Goal: Information Seeking & Learning: Learn about a topic

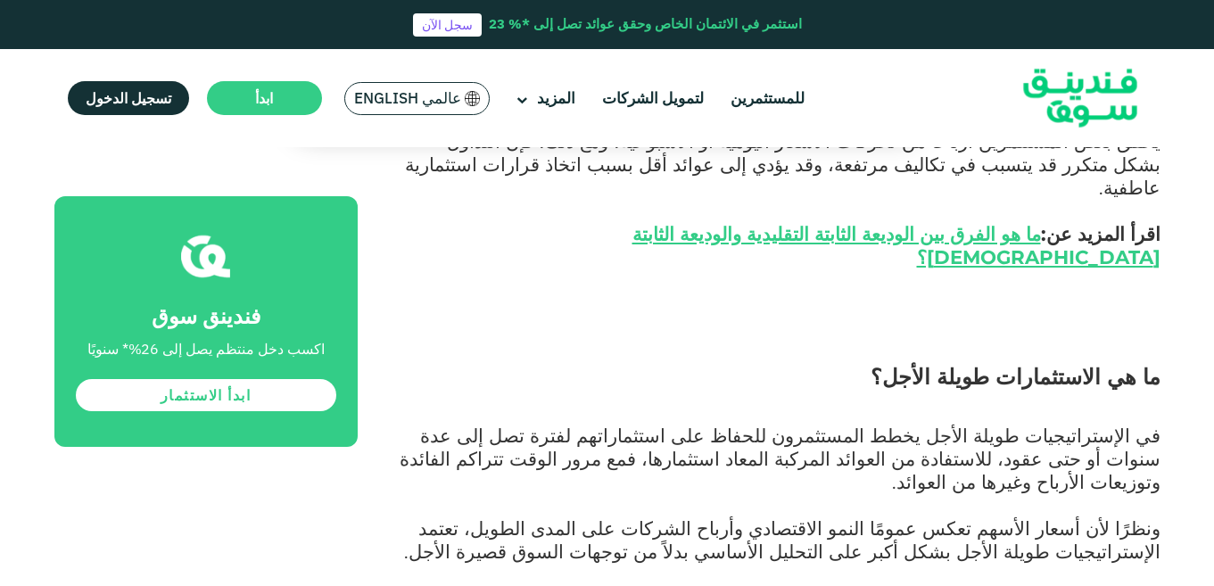
scroll to position [1985, 0]
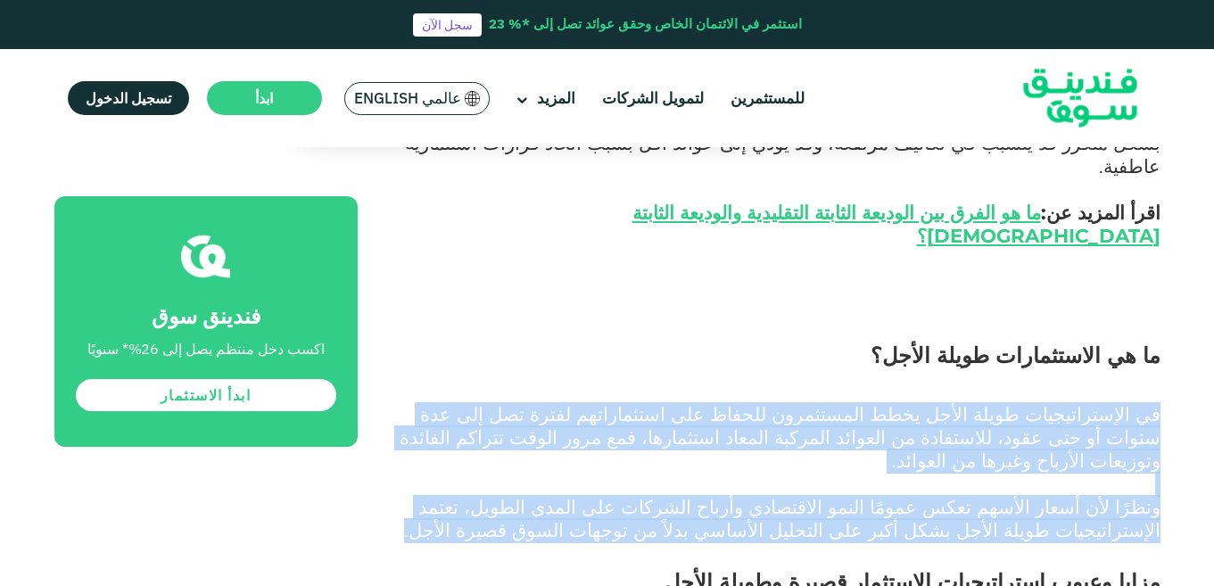
drag, startPoint x: 680, startPoint y: 391, endPoint x: 1164, endPoint y: 287, distance: 495.2
copy div "في الإستراتيجيات طويلة الأجل يخطط المستثمرون للحفاظ على استثماراتهم لفترة تصل إ…"
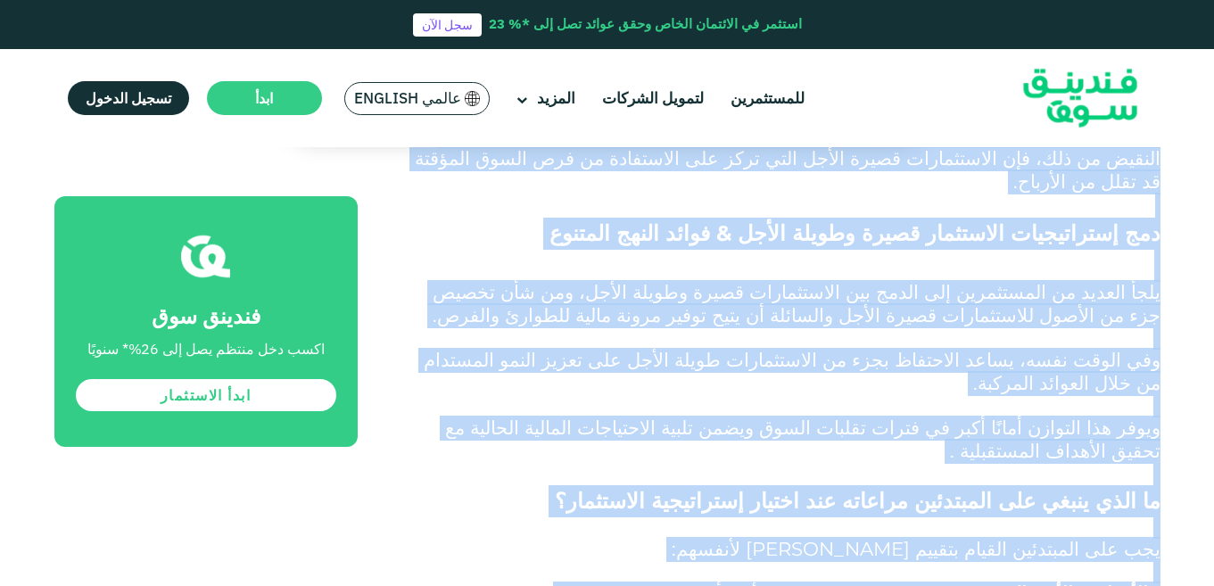
scroll to position [4127, 0]
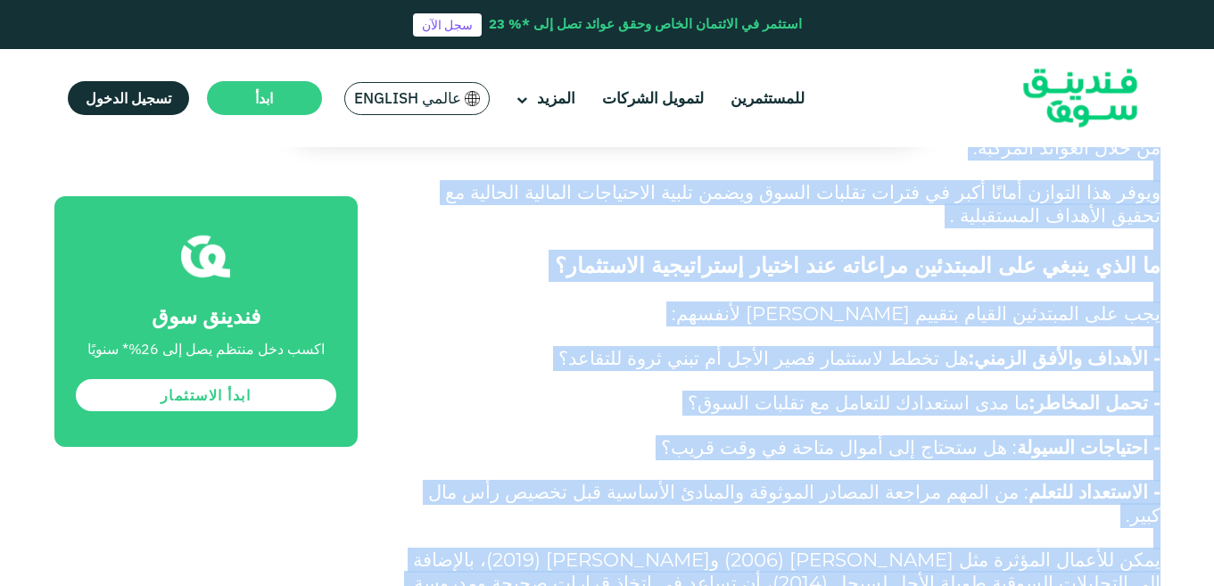
drag, startPoint x: 971, startPoint y: 393, endPoint x: 1122, endPoint y: 307, distance: 173.8
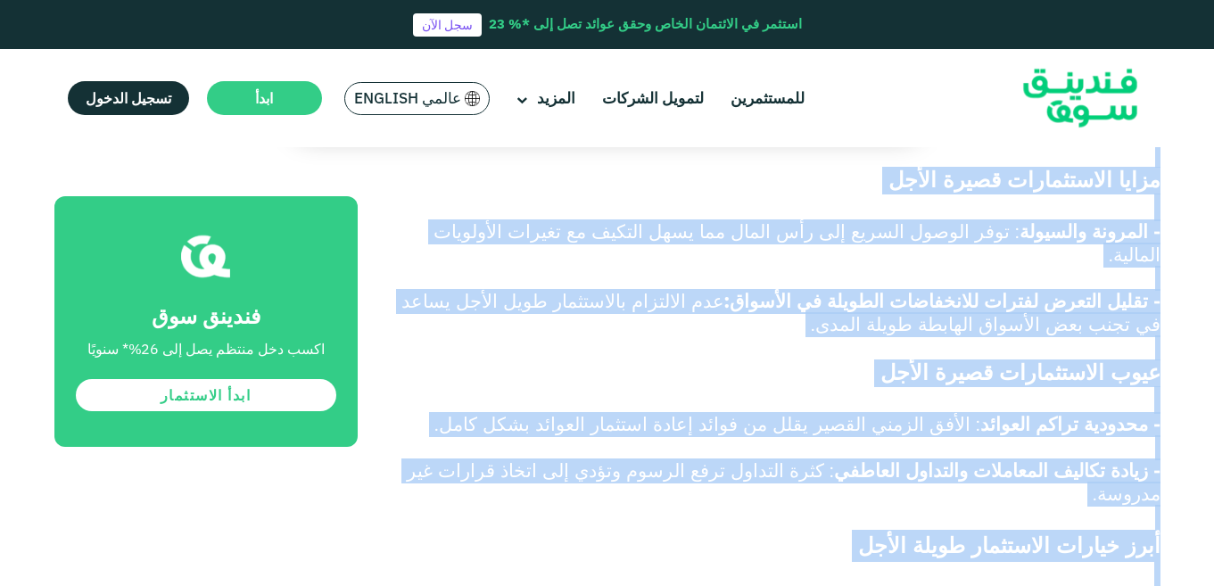
scroll to position [2980, 0]
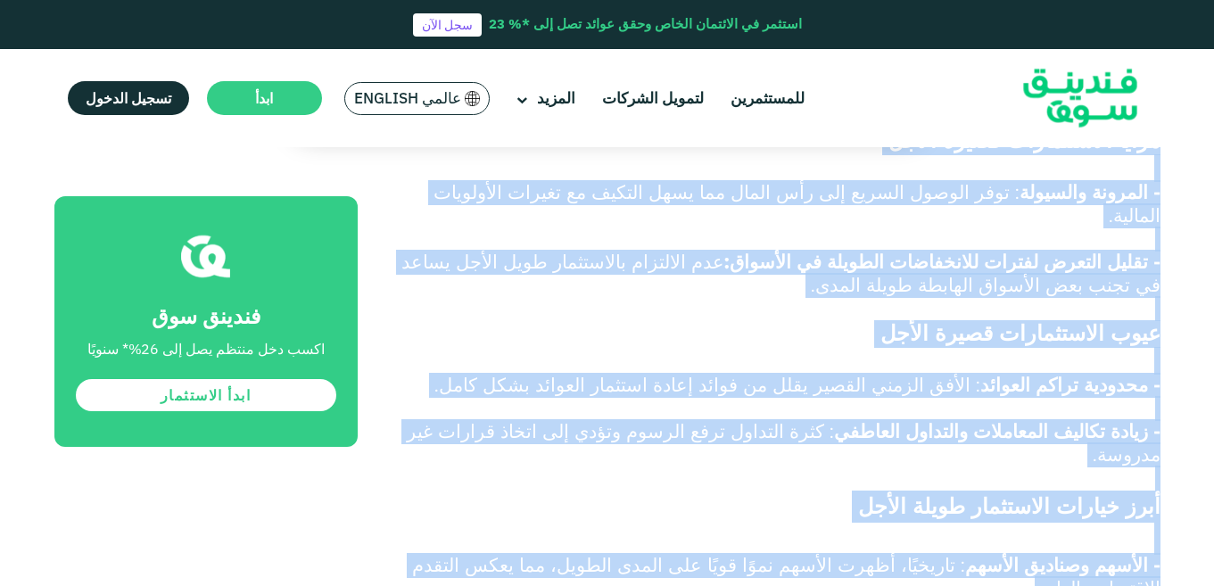
drag, startPoint x: 1160, startPoint y: 219, endPoint x: 890, endPoint y: 462, distance: 363.2
click at [890, 462] on div "الصفحة الرئيسية المدونة الاستثمار" at bounding box center [607, 132] width 1214 height 5902
copy div "lorem ipsum dolorsitame consectet adipi elitse doeiu tempo incididuntu labor et…"
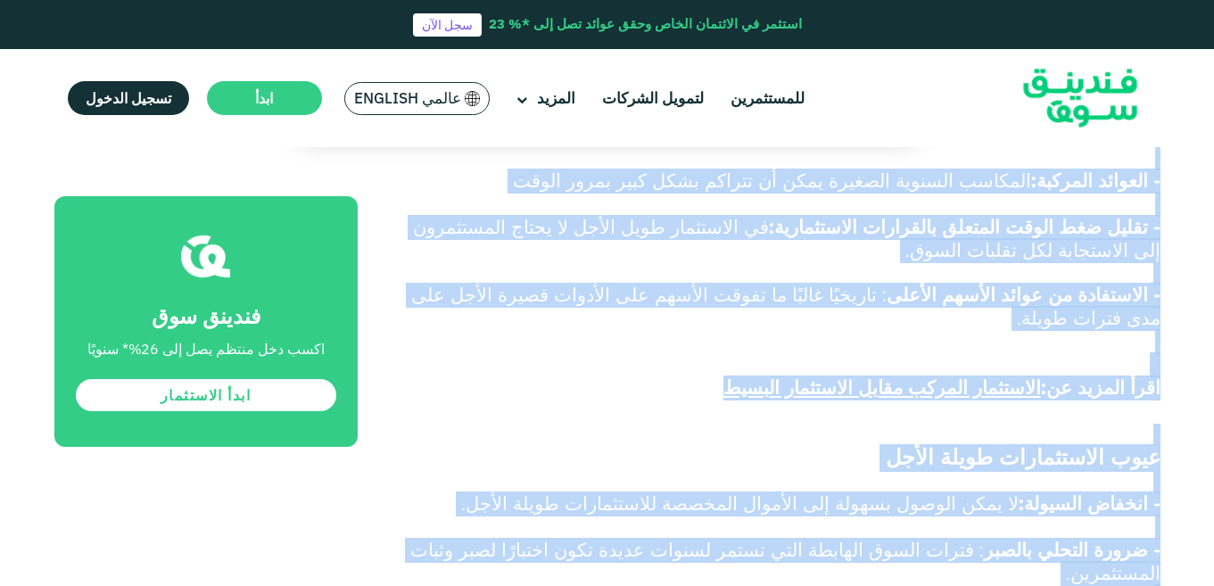
scroll to position [2448, 0]
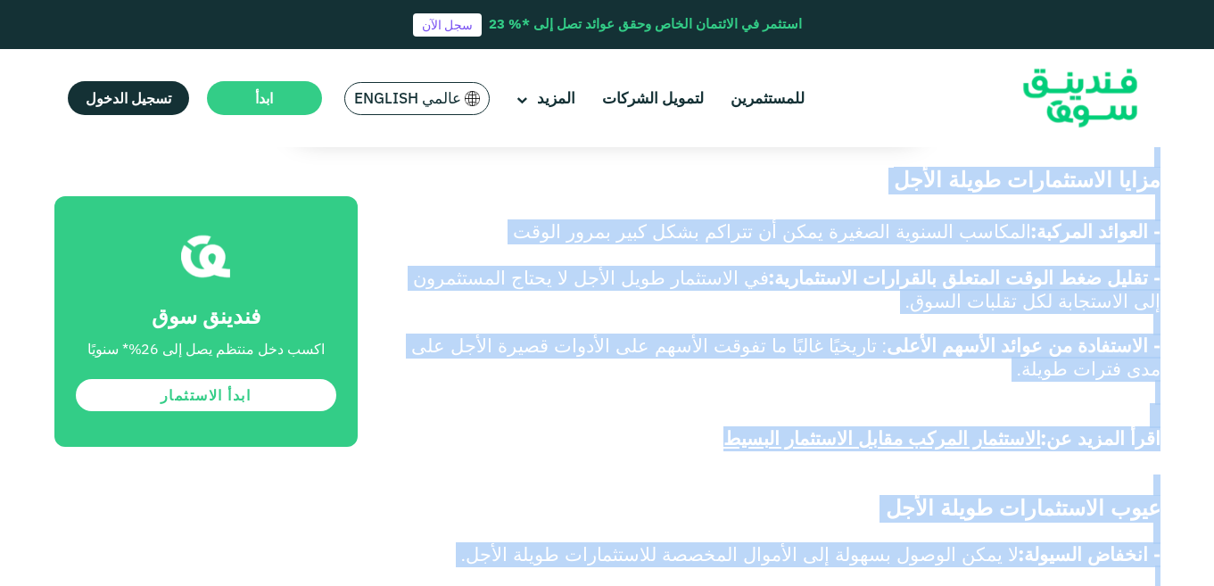
click at [1029, 405] on p "اقرأ المزيد عن: الاستثمار المركب مقابل الاستثمار البسيط" at bounding box center [779, 440] width 763 height 70
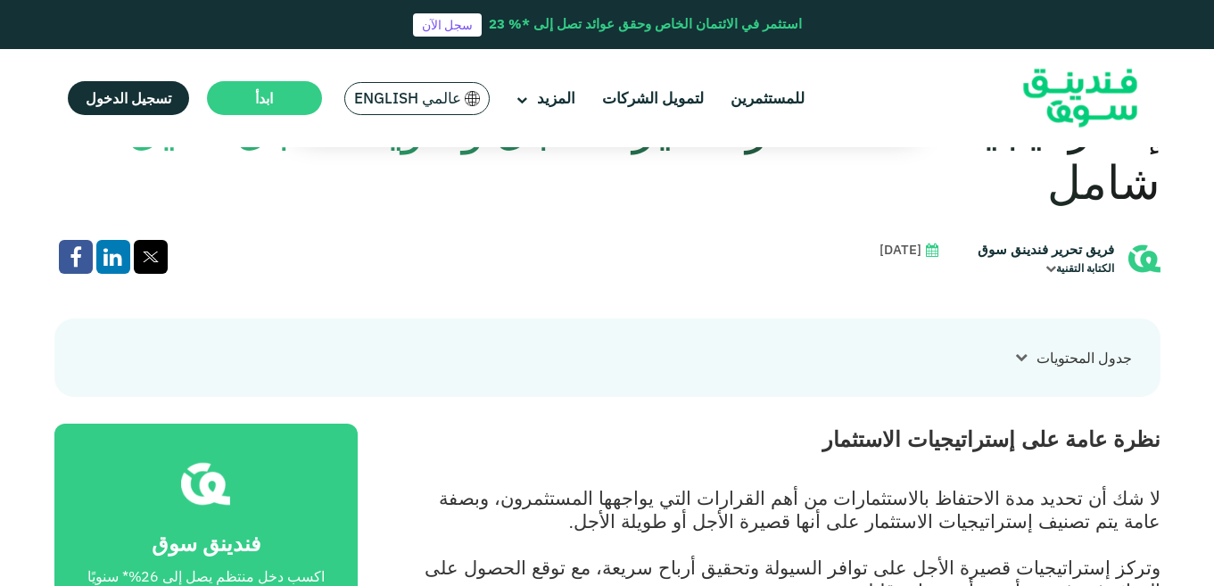
scroll to position [515, 0]
